Goal: Navigation & Orientation: Go to known website

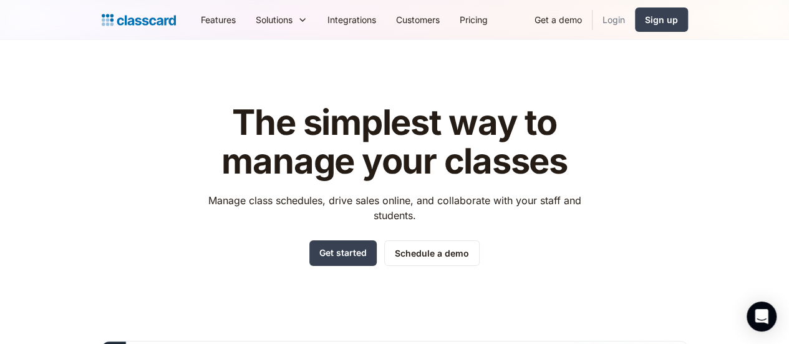
click at [635, 23] on link "Login" at bounding box center [614, 20] width 42 height 28
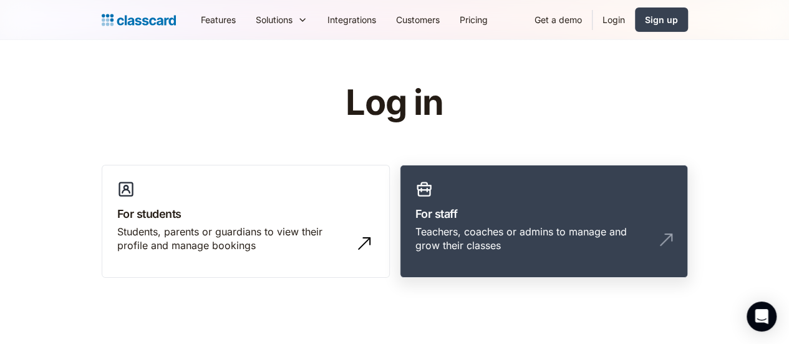
click at [502, 215] on h3 "For staff" at bounding box center [544, 213] width 257 height 17
